Goal: Information Seeking & Learning: Learn about a topic

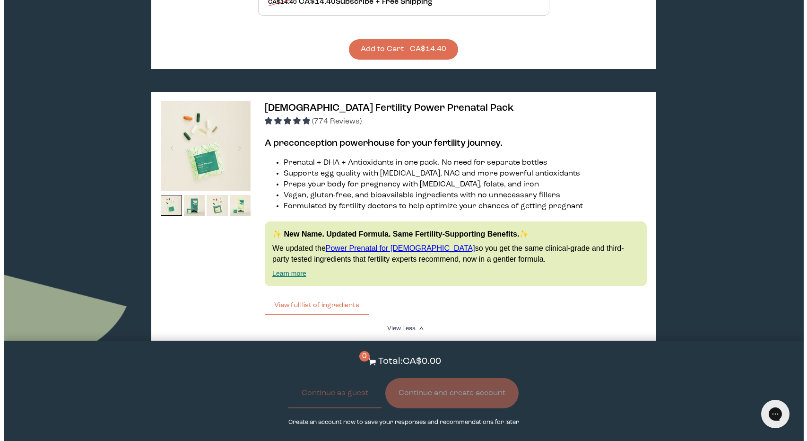
scroll to position [442, 0]
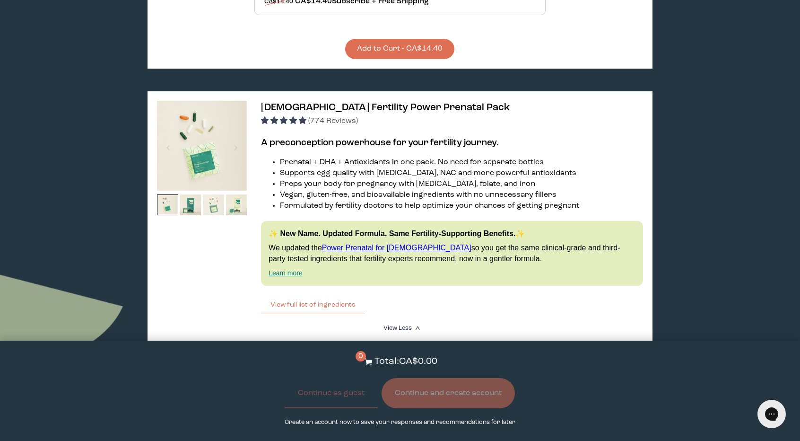
click at [208, 208] on img at bounding box center [213, 204] width 21 height 21
click at [222, 156] on img at bounding box center [202, 146] width 90 height 90
click at [234, 150] on div at bounding box center [235, 147] width 13 height 21
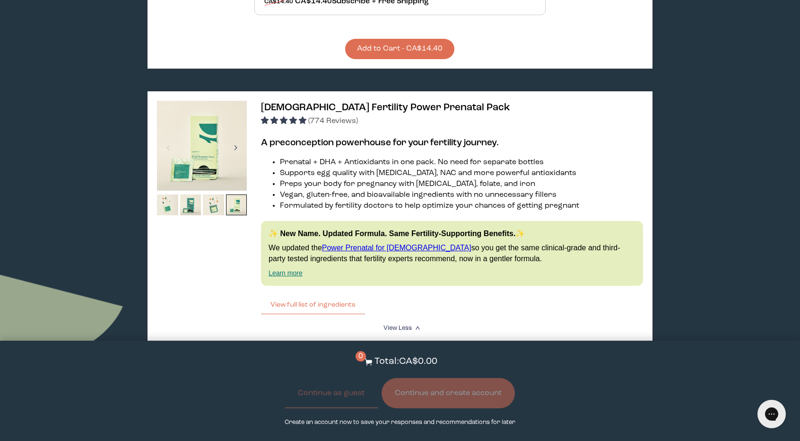
click at [234, 150] on div at bounding box center [235, 147] width 13 height 21
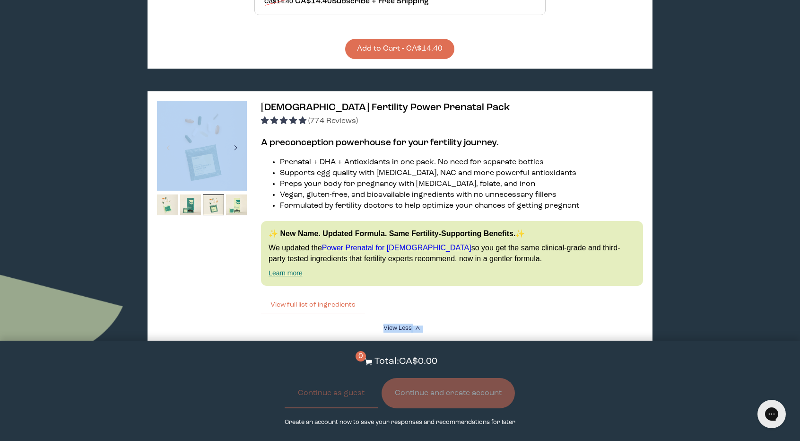
click at [234, 150] on div at bounding box center [235, 147] width 13 height 21
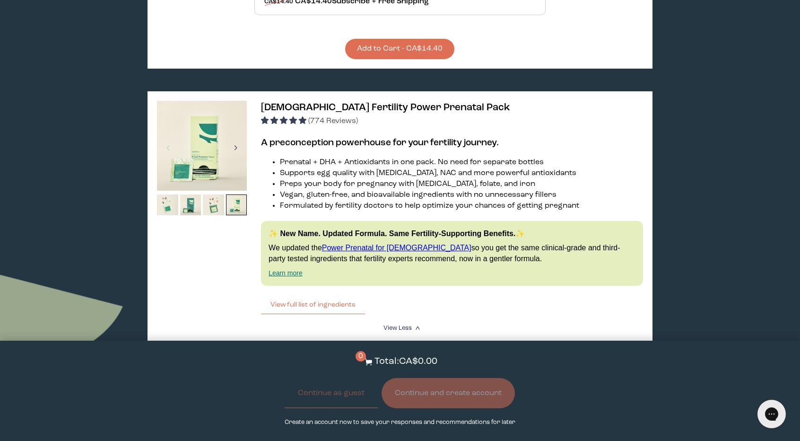
click at [234, 150] on div at bounding box center [235, 147] width 13 height 21
click at [299, 308] on button "View full list of ingredients" at bounding box center [313, 304] width 104 height 19
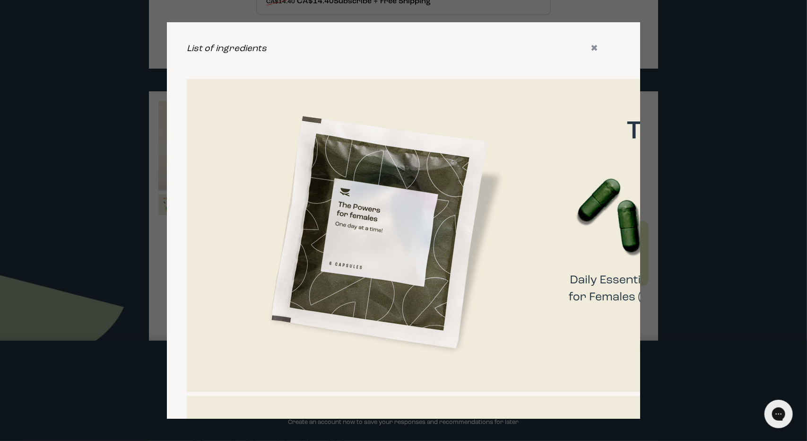
scroll to position [0, 19]
